Goal: Find specific page/section: Find specific page/section

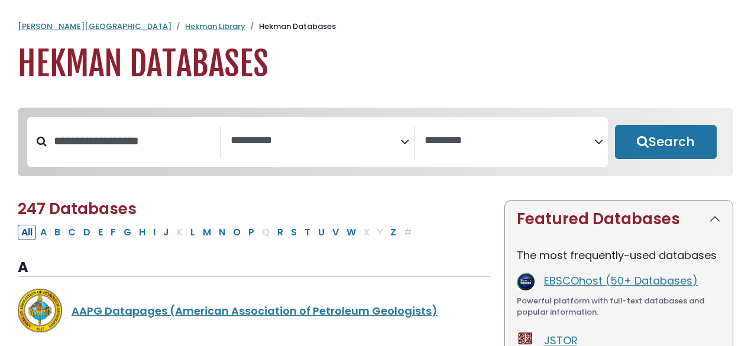
select select "Database Subject Filter"
select select "Database Vendors Filter"
click at [153, 138] on input "Search database by title or keyword" at bounding box center [133, 141] width 173 height 20
click at [339, 145] on textarea "Search" at bounding box center [316, 141] width 170 height 12
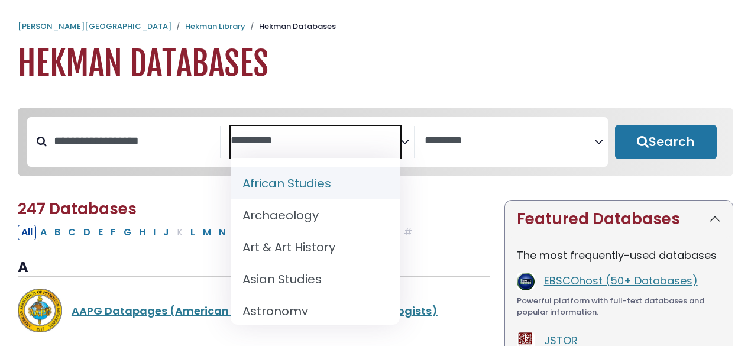
click at [339, 145] on textarea "Search" at bounding box center [316, 141] width 170 height 12
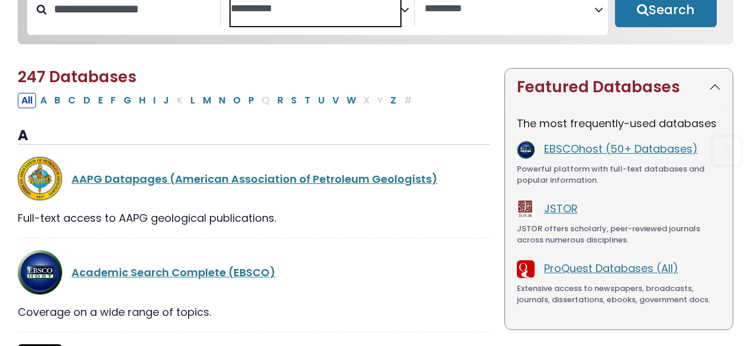
scroll to position [176, 0]
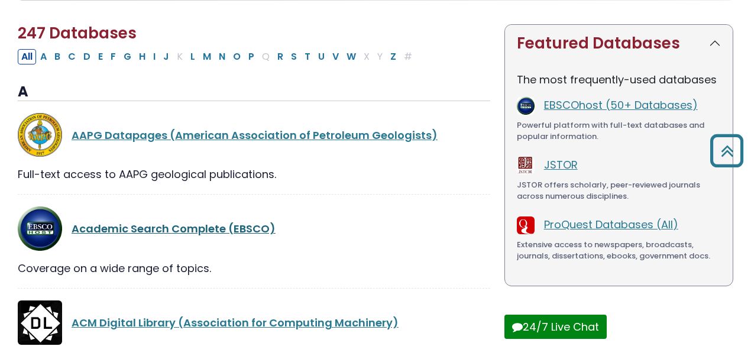
click at [220, 231] on link "Academic Search Complete (EBSCO)" at bounding box center [174, 228] width 204 height 15
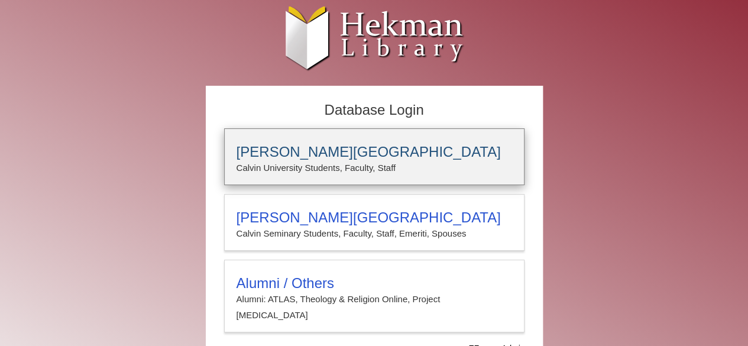
type input "**********"
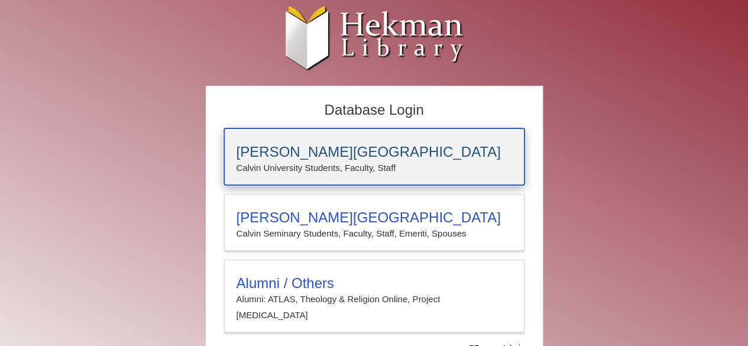
click at [345, 161] on p "Calvin University Students, Faculty, Staff" at bounding box center [375, 167] width 276 height 15
